Goal: Task Accomplishment & Management: Complete application form

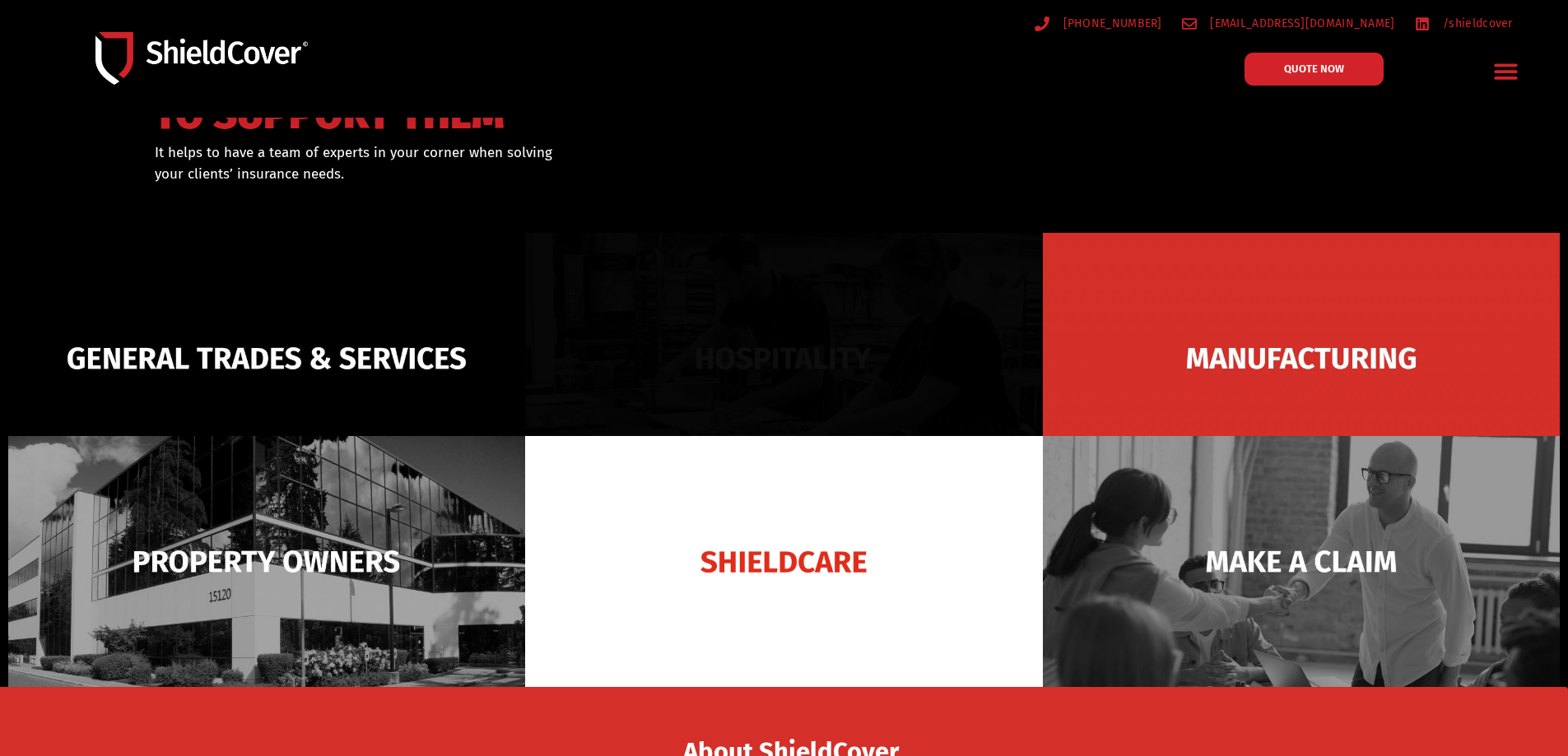
scroll to position [247, 0]
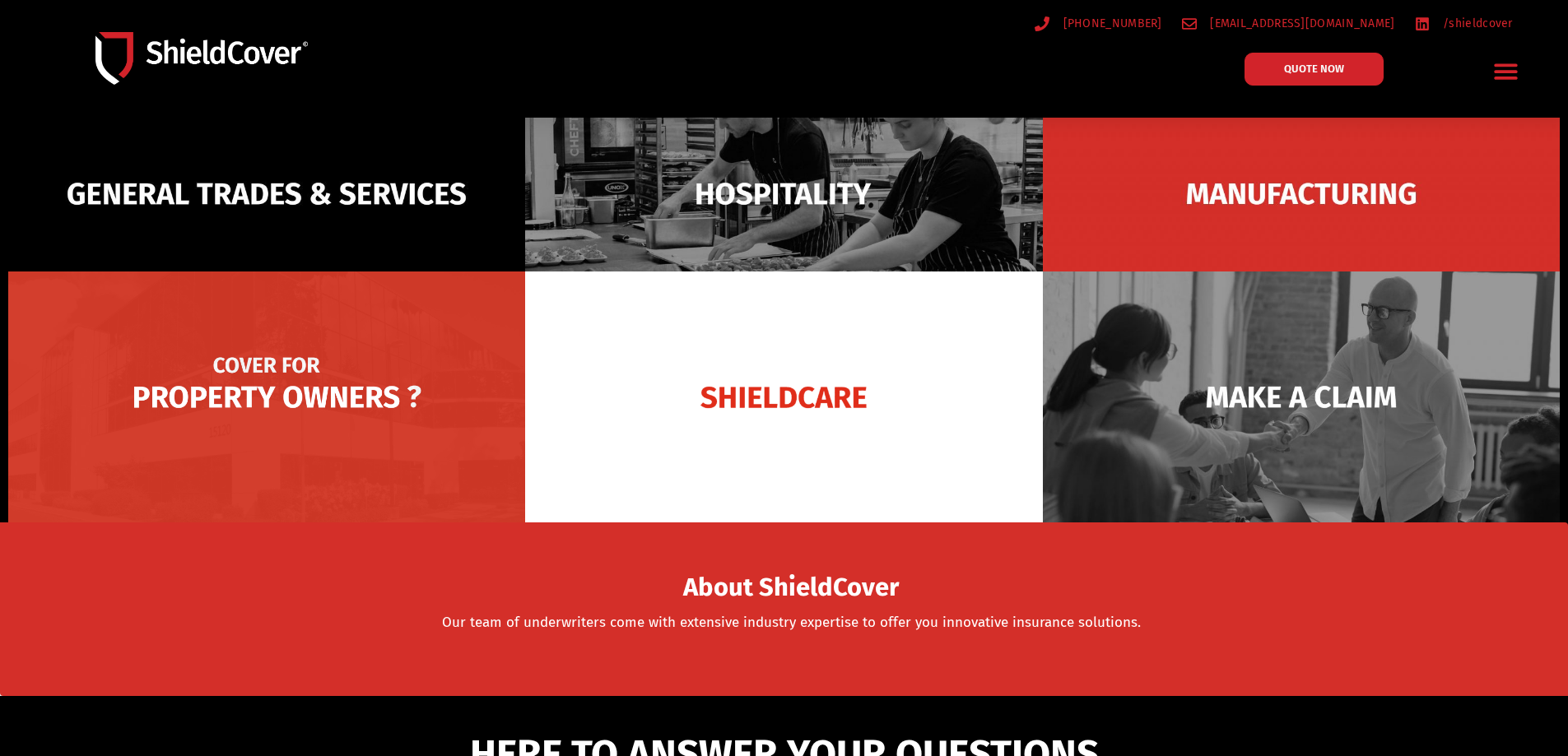
click at [310, 393] on img at bounding box center [266, 397] width 517 height 251
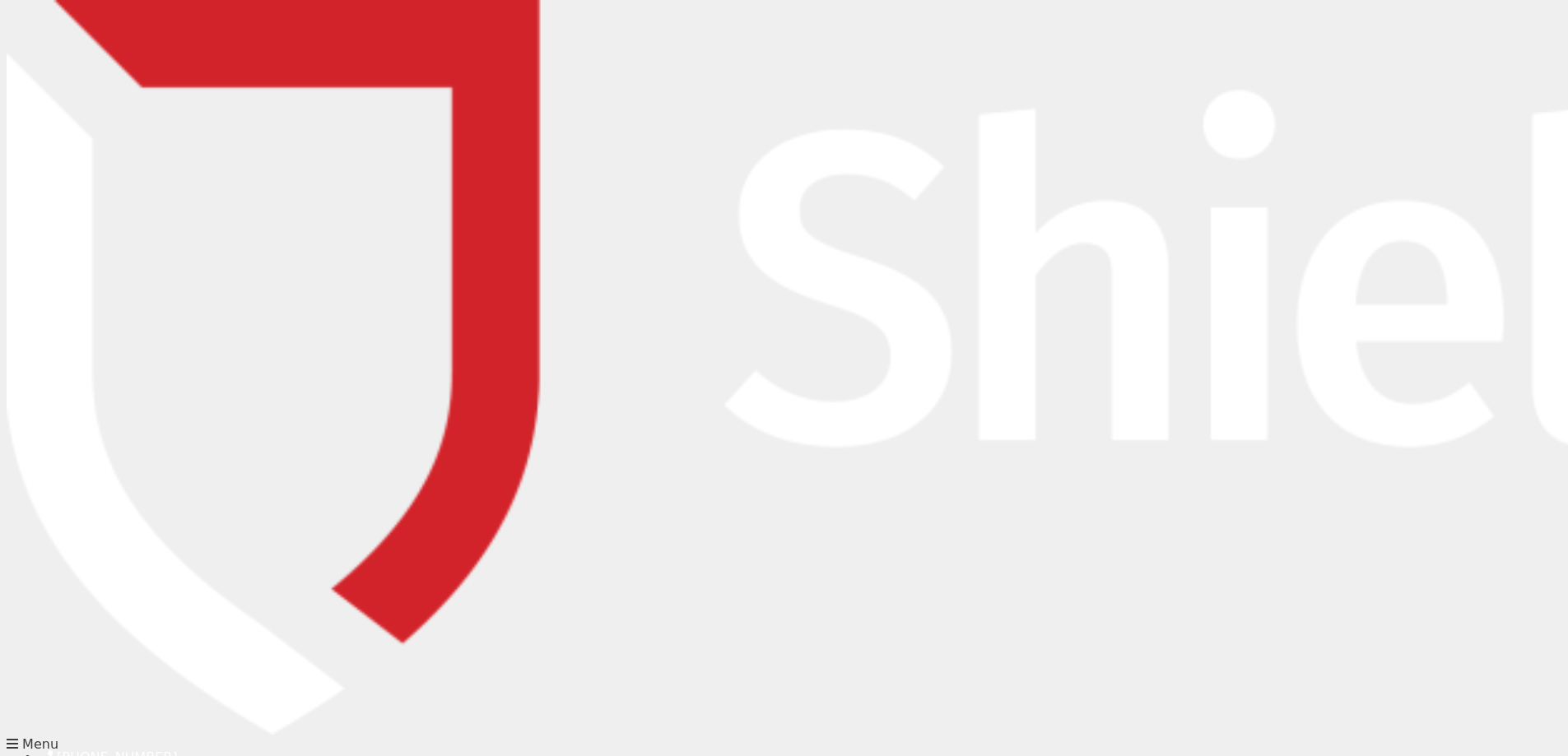
type input "Rachael"
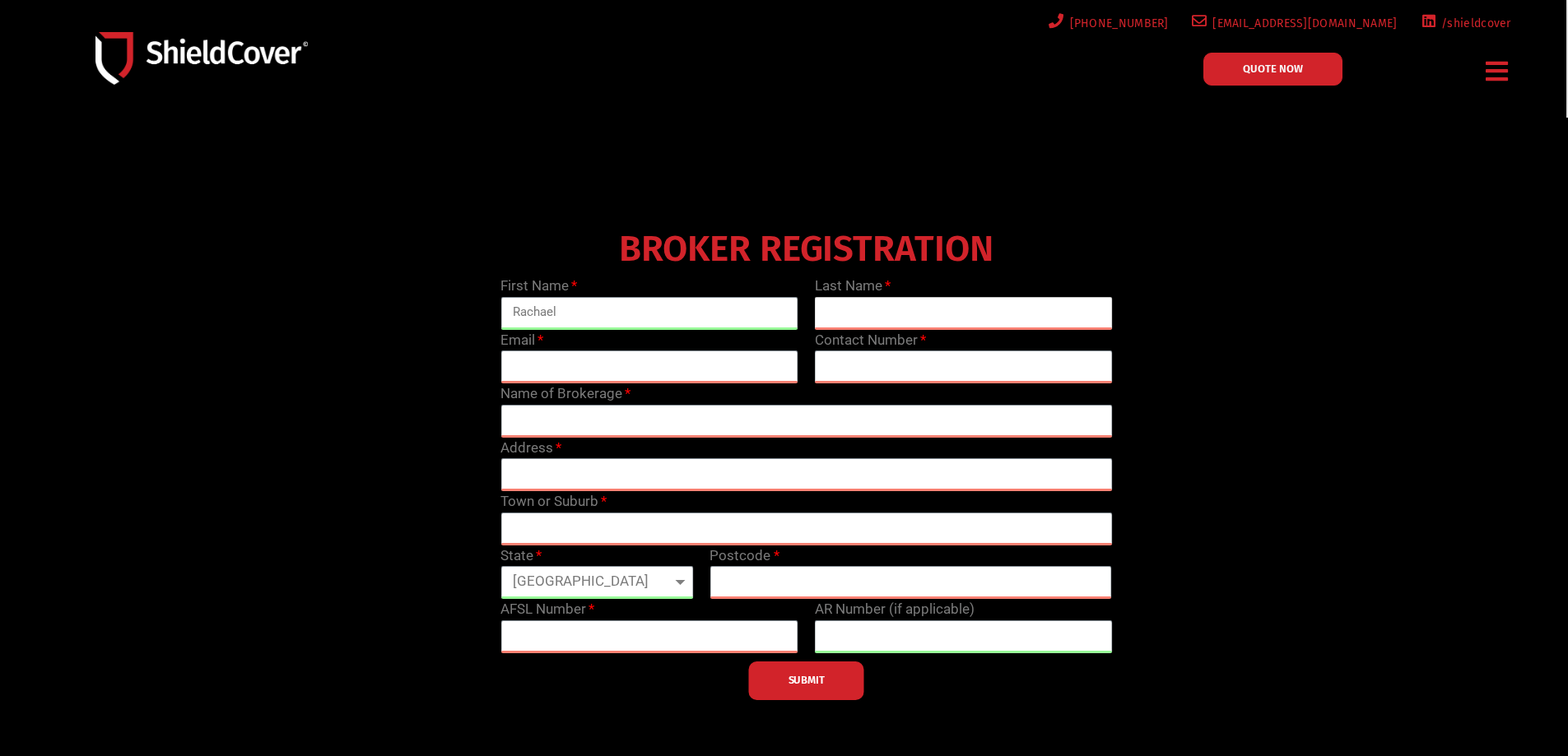
click at [896, 308] on input "text" at bounding box center [964, 313] width 298 height 33
type input "[PERSON_NAME]"
click at [728, 356] on input "email" at bounding box center [649, 367] width 298 height 33
type input "[EMAIL_ADDRESS][PERSON_NAME][DOMAIN_NAME]"
click at [868, 367] on input "text" at bounding box center [964, 367] width 298 height 33
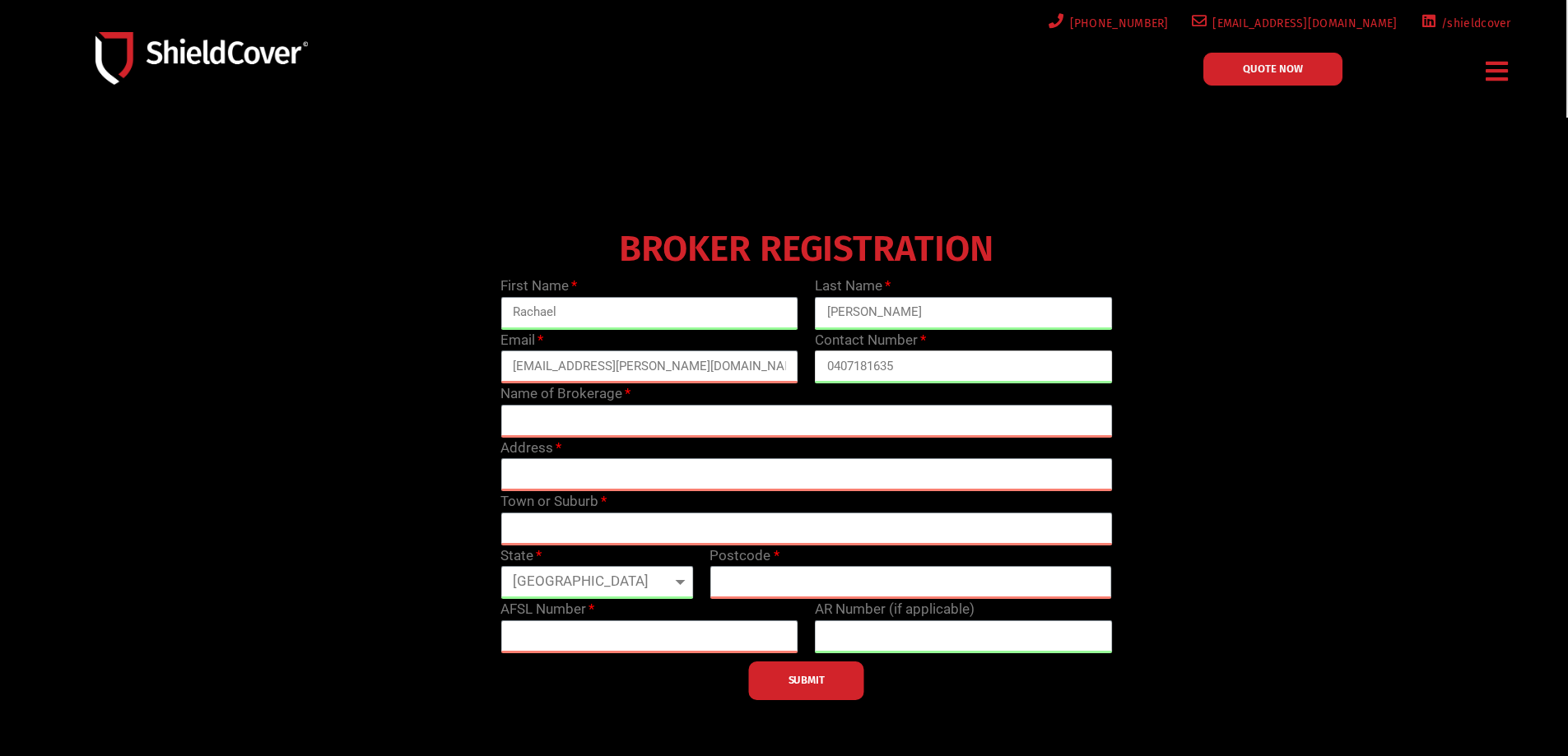
type input "0407181635"
click at [658, 423] on input "text" at bounding box center [806, 420] width 611 height 33
type input "PSC Alliance Insurance Brokers"
click at [585, 481] on input "text" at bounding box center [806, 474] width 611 height 33
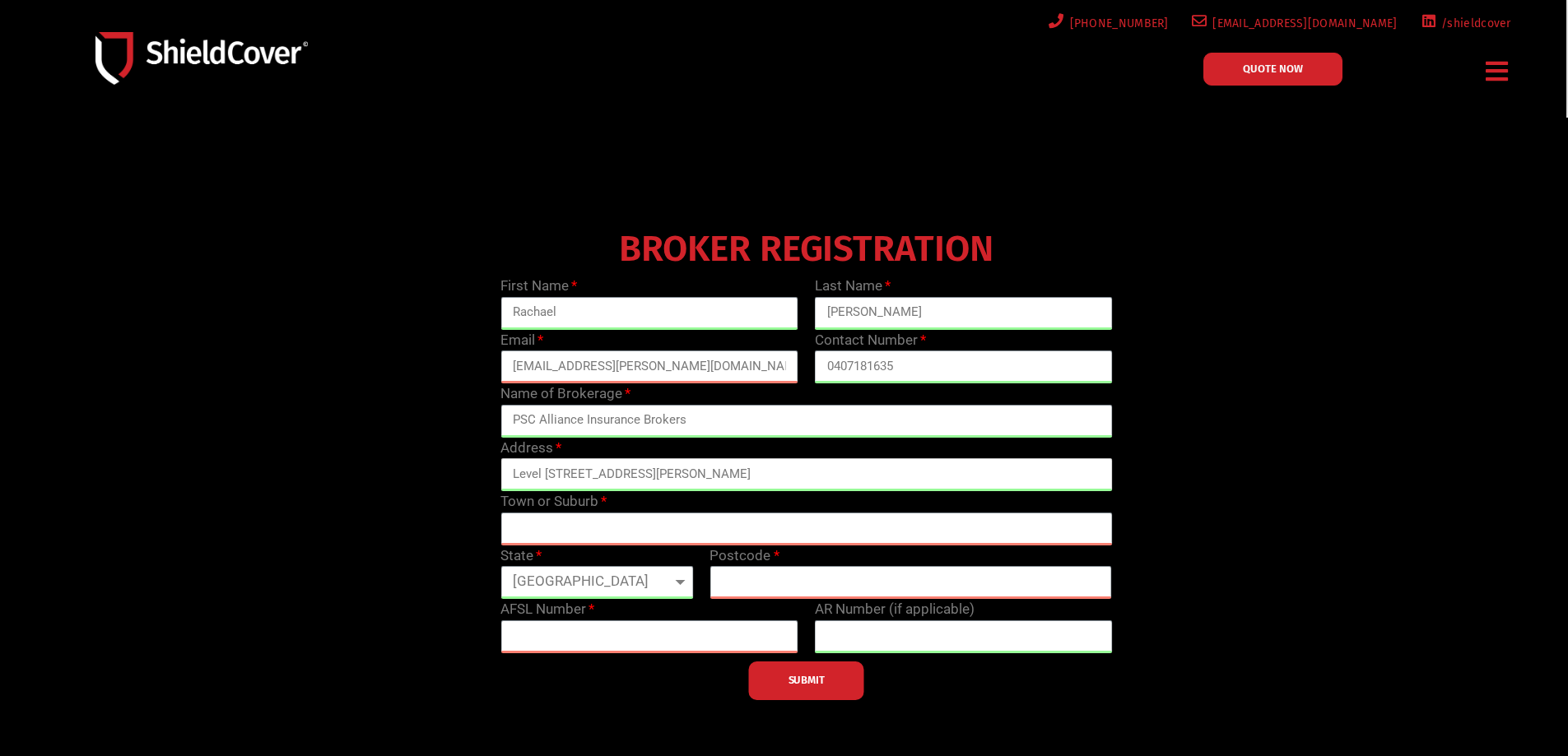
type input "Level [STREET_ADDRESS][PERSON_NAME]"
click at [579, 528] on input "text" at bounding box center [806, 528] width 611 height 33
type input "[GEOGRAPHIC_DATA]"
click at [680, 580] on select "[GEOGRAPHIC_DATA] [GEOGRAPHIC_DATA] [GEOGRAPHIC_DATA] [GEOGRAPHIC_DATA] [GEOGRA…" at bounding box center [596, 582] width 193 height 33
select select "VIC"
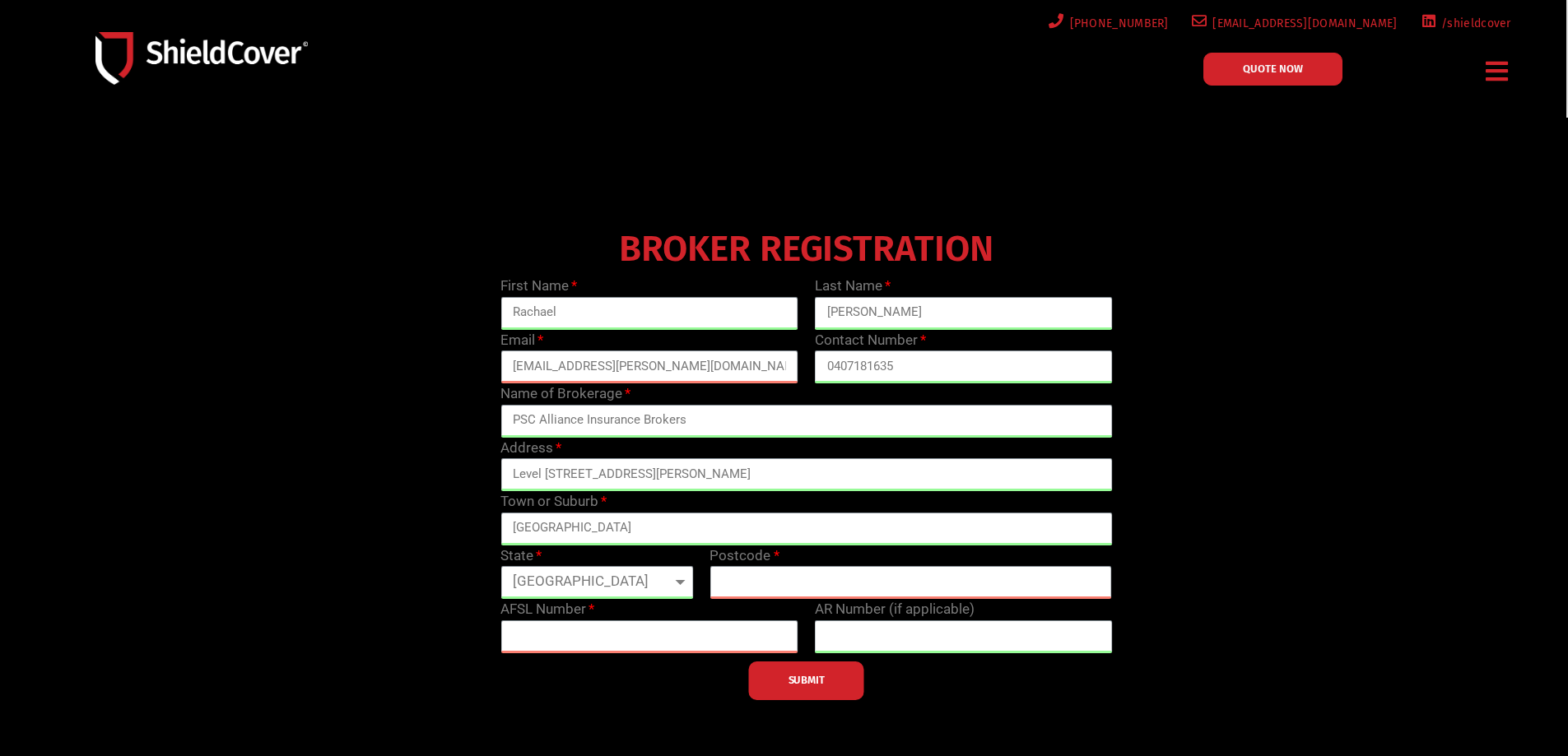
click at [500, 566] on select "[GEOGRAPHIC_DATA] [GEOGRAPHIC_DATA] [GEOGRAPHIC_DATA] [GEOGRAPHIC_DATA] [GEOGRA…" at bounding box center [596, 582] width 193 height 33
click at [763, 582] on input "text" at bounding box center [910, 582] width 402 height 33
type input "3000"
click at [665, 645] on input "text" at bounding box center [649, 636] width 298 height 33
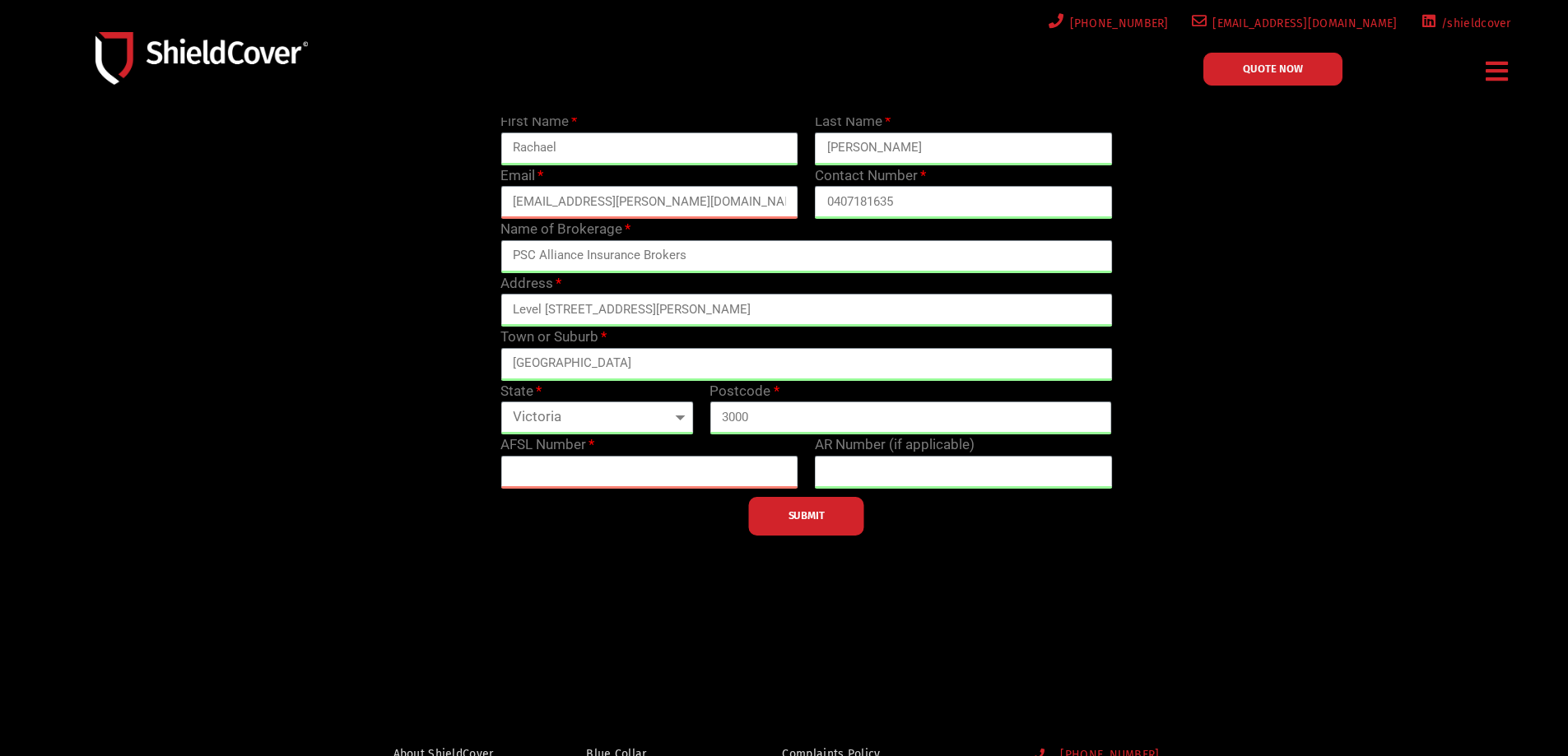
scroll to position [247, 0]
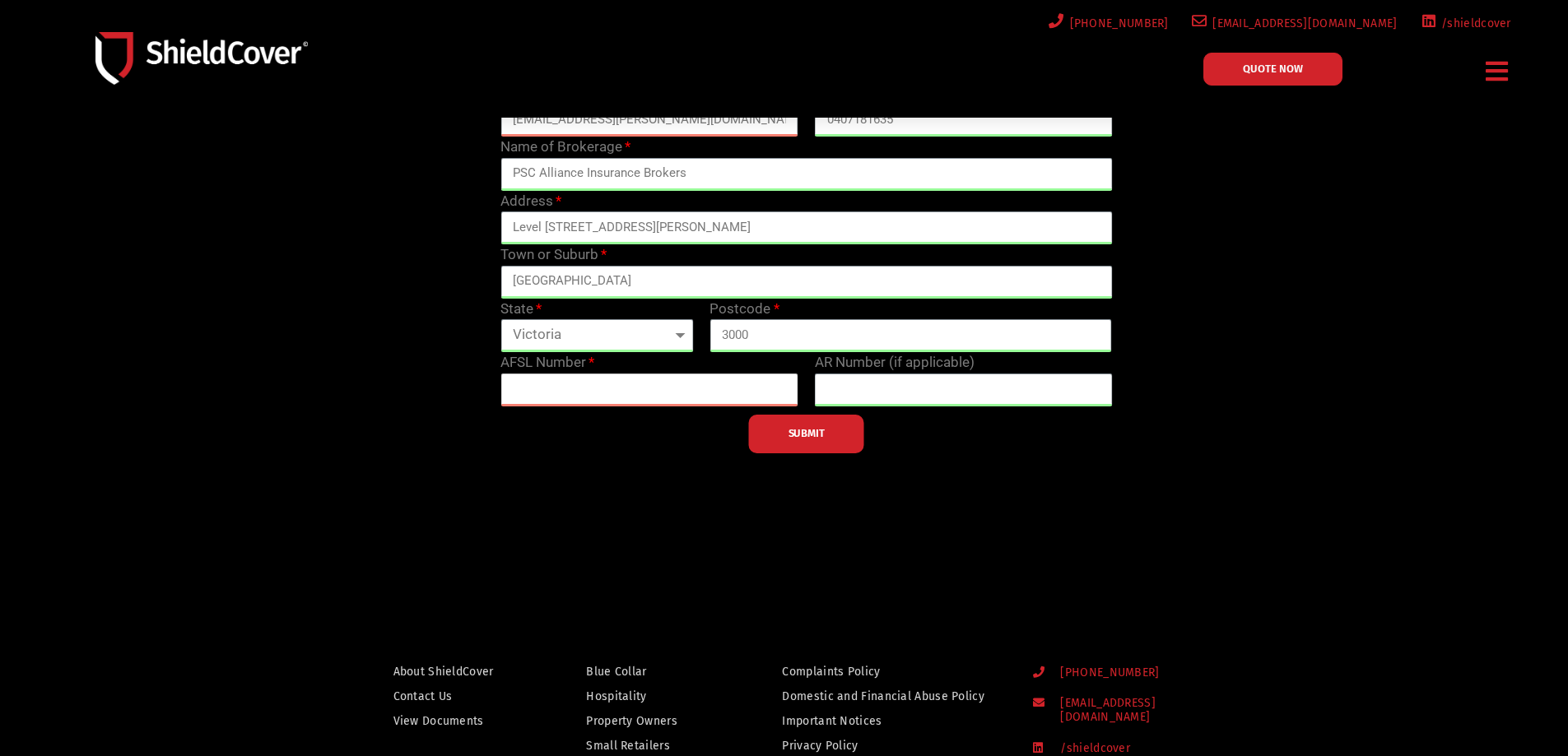
click at [513, 383] on input "text" at bounding box center [649, 389] width 298 height 33
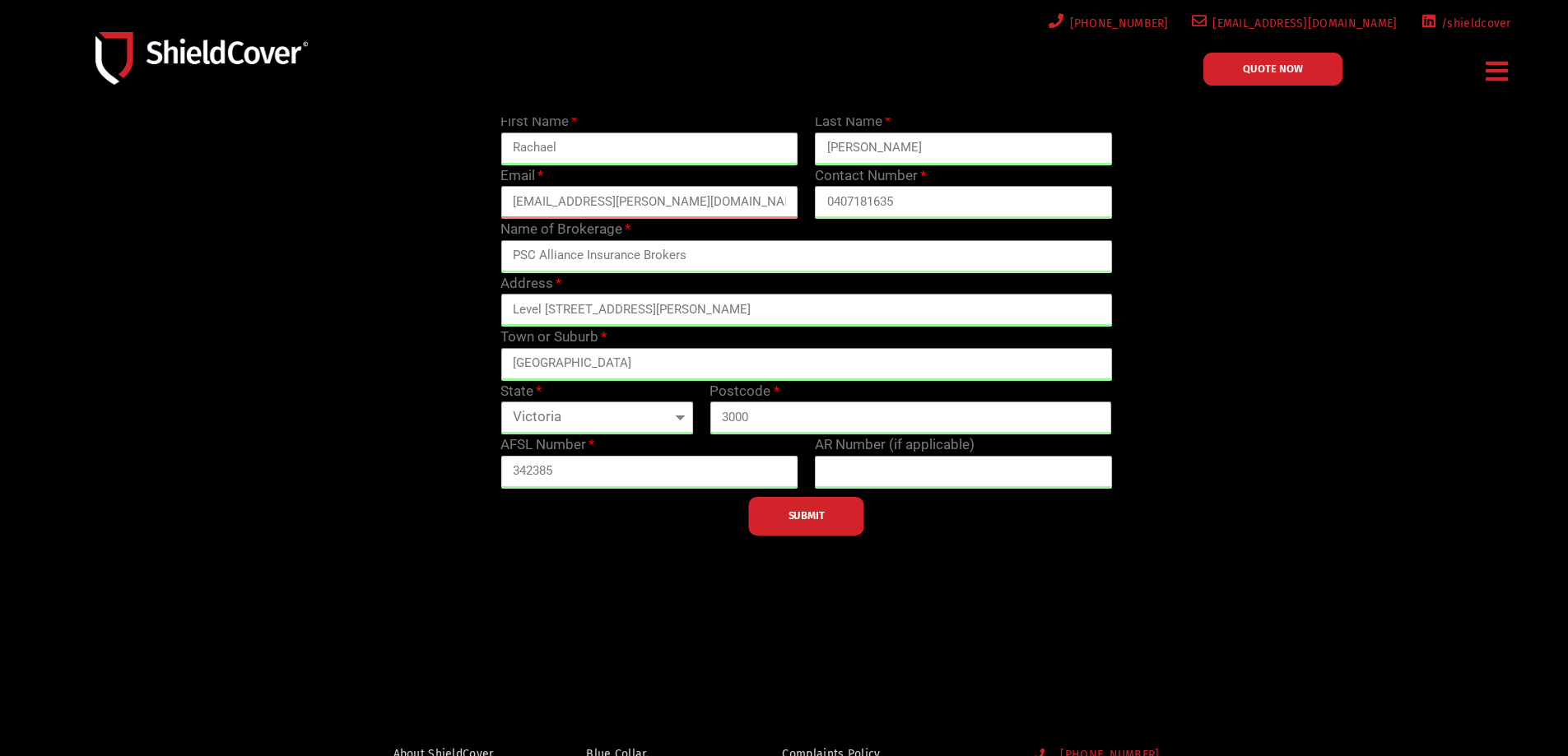
type input "342385"
click at [841, 465] on input "text" at bounding box center [964, 471] width 298 height 33
click at [781, 521] on button "SUBMIT" at bounding box center [807, 516] width 116 height 39
